Goal: Entertainment & Leisure: Consume media (video, audio)

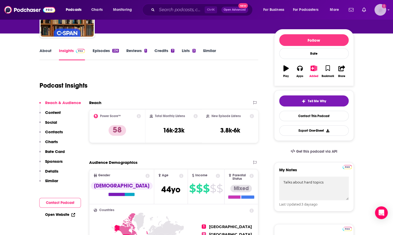
click at [381, 9] on img "Logged in as nwierenga" at bounding box center [381, 10] width 12 height 12
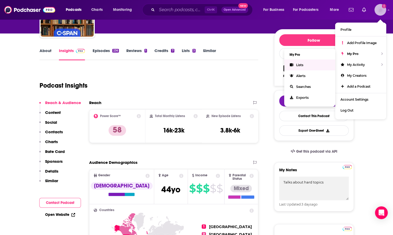
click at [317, 66] on link "Lists" at bounding box center [309, 64] width 51 height 11
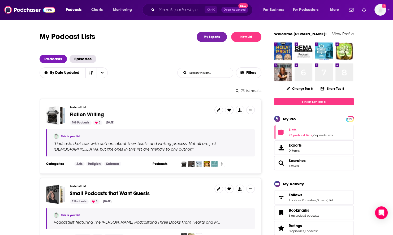
click at [212, 74] on input "List Search Input" at bounding box center [205, 73] width 55 height 10
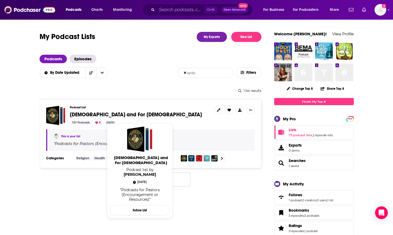
type input "apolo"
click at [129, 114] on span "[DEMOGRAPHIC_DATA] and For [DEMOGRAPHIC_DATA]" at bounding box center [136, 114] width 132 height 7
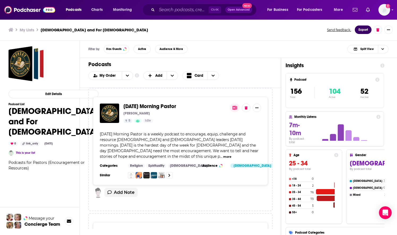
click at [359, 30] on button "Export" at bounding box center [363, 29] width 17 height 8
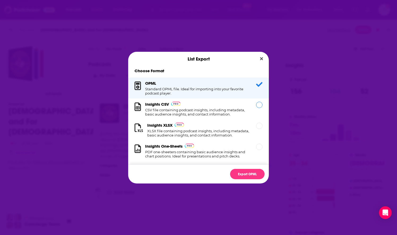
click at [171, 110] on h1 "CSV file containing podcast insights, including metadata, basic audience insigh…" at bounding box center [197, 112] width 105 height 8
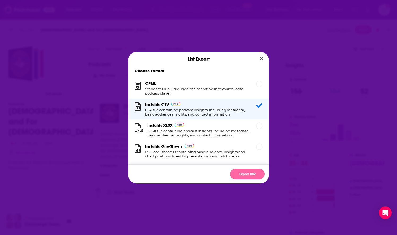
click at [239, 173] on button "Export CSV" at bounding box center [247, 174] width 35 height 10
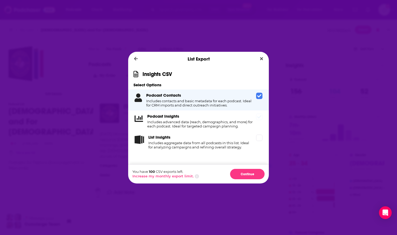
click at [262, 119] on span "Dialog" at bounding box center [259, 117] width 6 height 6
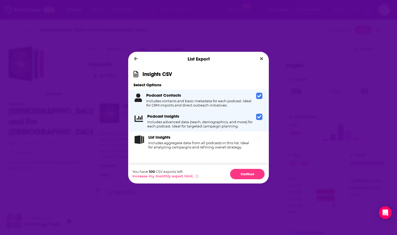
click at [256, 146] on div "List Insights Includes aggregate data from all podcasts in this list. Ideal for…" at bounding box center [198, 141] width 141 height 21
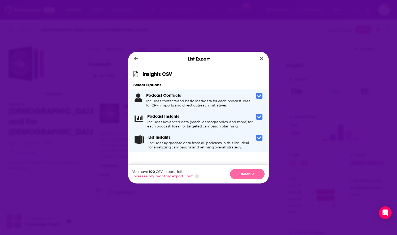
click at [253, 174] on button "Continue" at bounding box center [247, 174] width 35 height 10
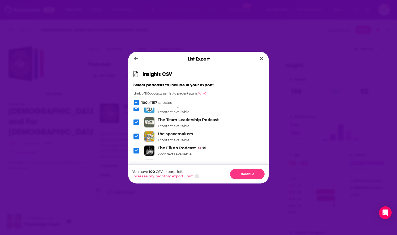
scroll to position [2183, 0]
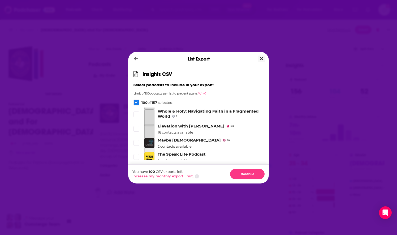
click at [260, 55] on button "Close" at bounding box center [261, 58] width 7 height 7
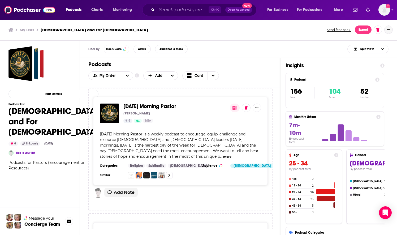
click at [386, 33] on button "Show More Button" at bounding box center [388, 29] width 8 height 8
click at [367, 81] on button "Share" at bounding box center [366, 82] width 51 height 10
click at [389, 50] on icon "Show additional menu" at bounding box center [386, 51] width 11 height 4
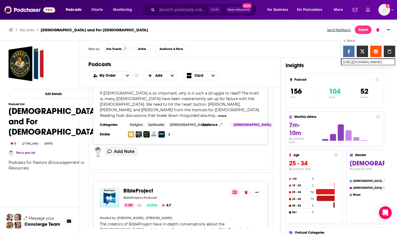
scroll to position [2736, 0]
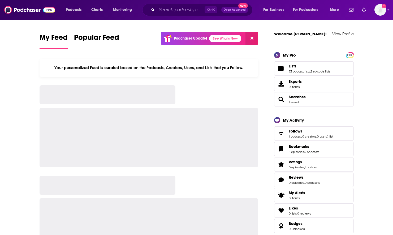
click at [170, 7] on input "Search podcasts, credits, & more..." at bounding box center [181, 10] width 48 height 8
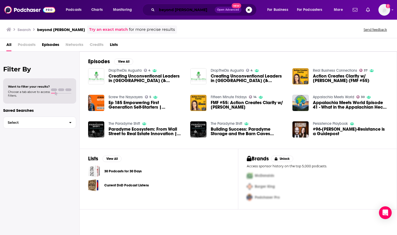
click at [184, 11] on input "beyond [PERSON_NAME]" at bounding box center [186, 10] width 58 height 8
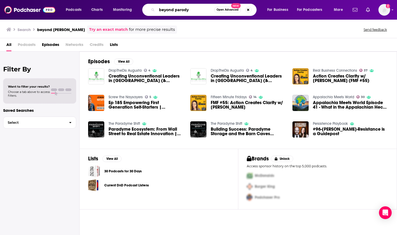
type input "beyond parody"
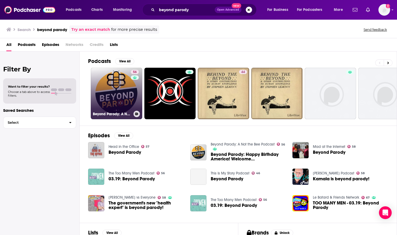
click at [115, 91] on link "56 Beyond Parody: A Not the Bee Podcast" at bounding box center [116, 93] width 51 height 51
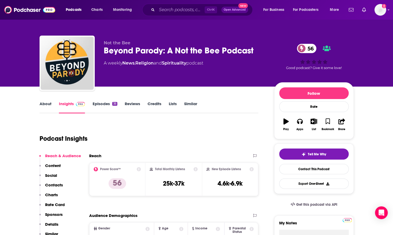
click at [48, 106] on link "About" at bounding box center [46, 107] width 12 height 12
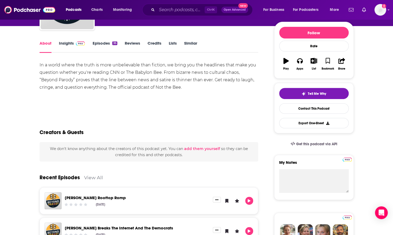
scroll to position [133, 0]
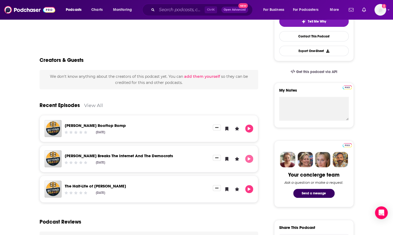
click at [251, 157] on icon "Play" at bounding box center [249, 158] width 4 height 3
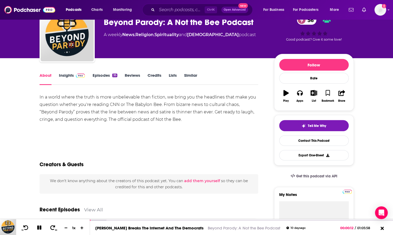
scroll to position [27, 0]
